Goal: Transaction & Acquisition: Purchase product/service

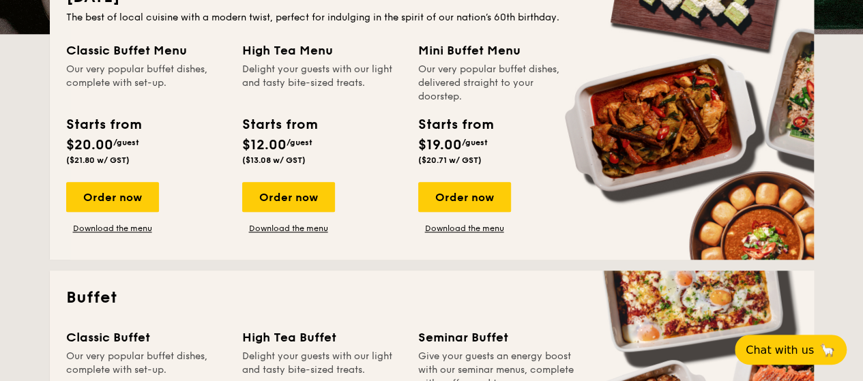
scroll to position [349, 0]
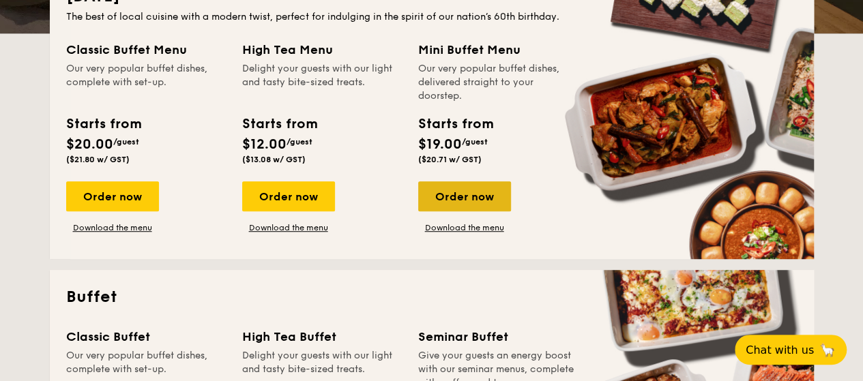
click at [464, 204] on div "Order now" at bounding box center [464, 196] width 93 height 30
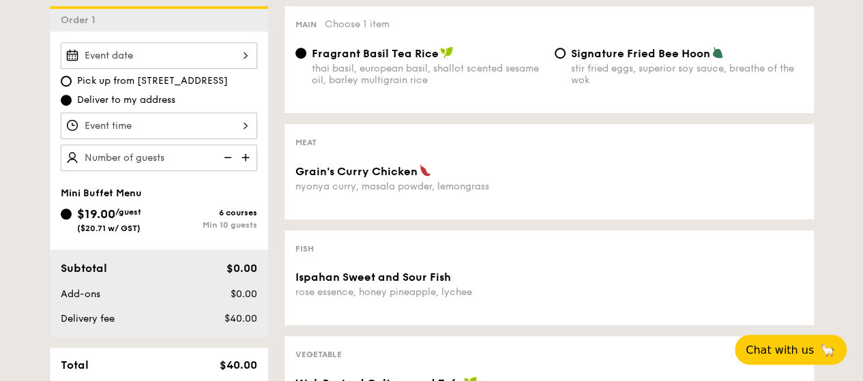
scroll to position [379, 0]
click at [248, 163] on img at bounding box center [247, 157] width 20 height 26
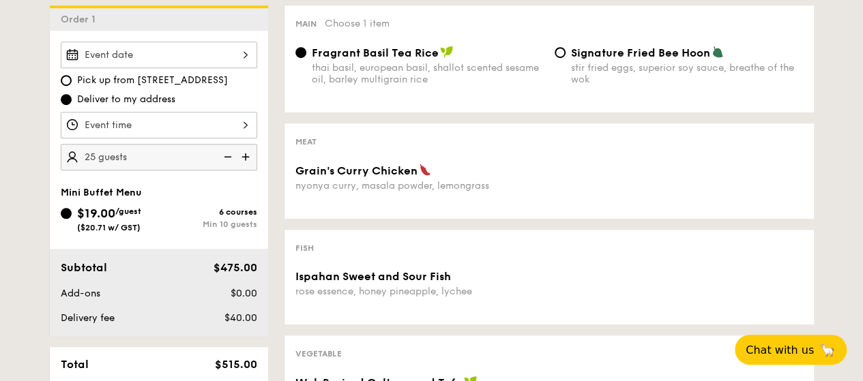
click at [248, 163] on img at bounding box center [247, 157] width 20 height 26
type input "40 guests"
drag, startPoint x: 220, startPoint y: 156, endPoint x: 33, endPoint y: 190, distance: 190.7
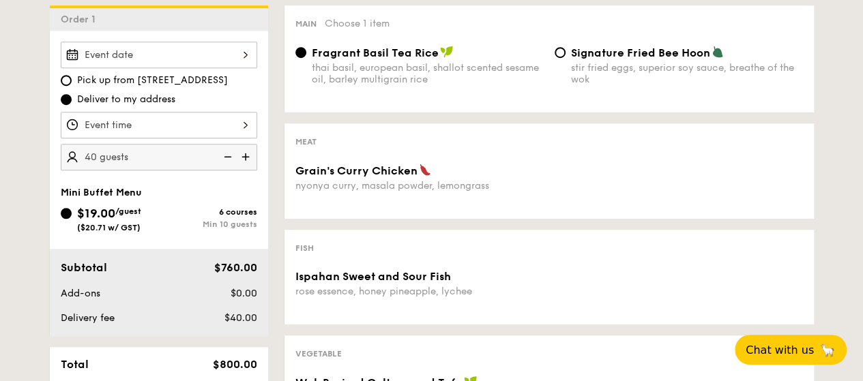
click at [33, 190] on div "1 - Select menu 2 - Select items 3 - Check out Order 1 Pick up from [STREET_ADD…" at bounding box center [431, 304] width 863 height 772
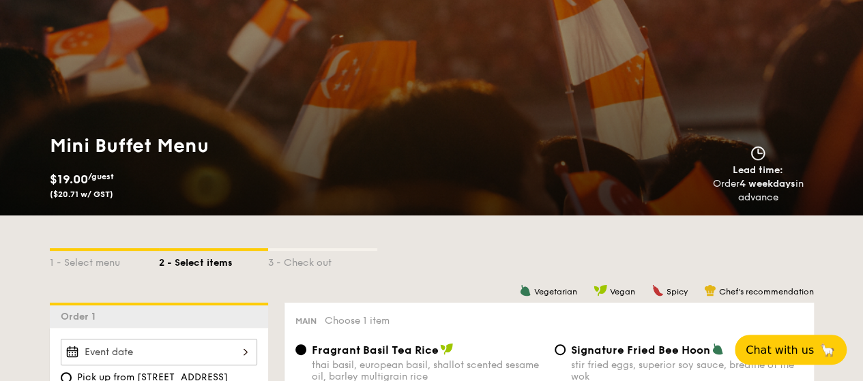
scroll to position [76, 0]
